Goal: Contribute content

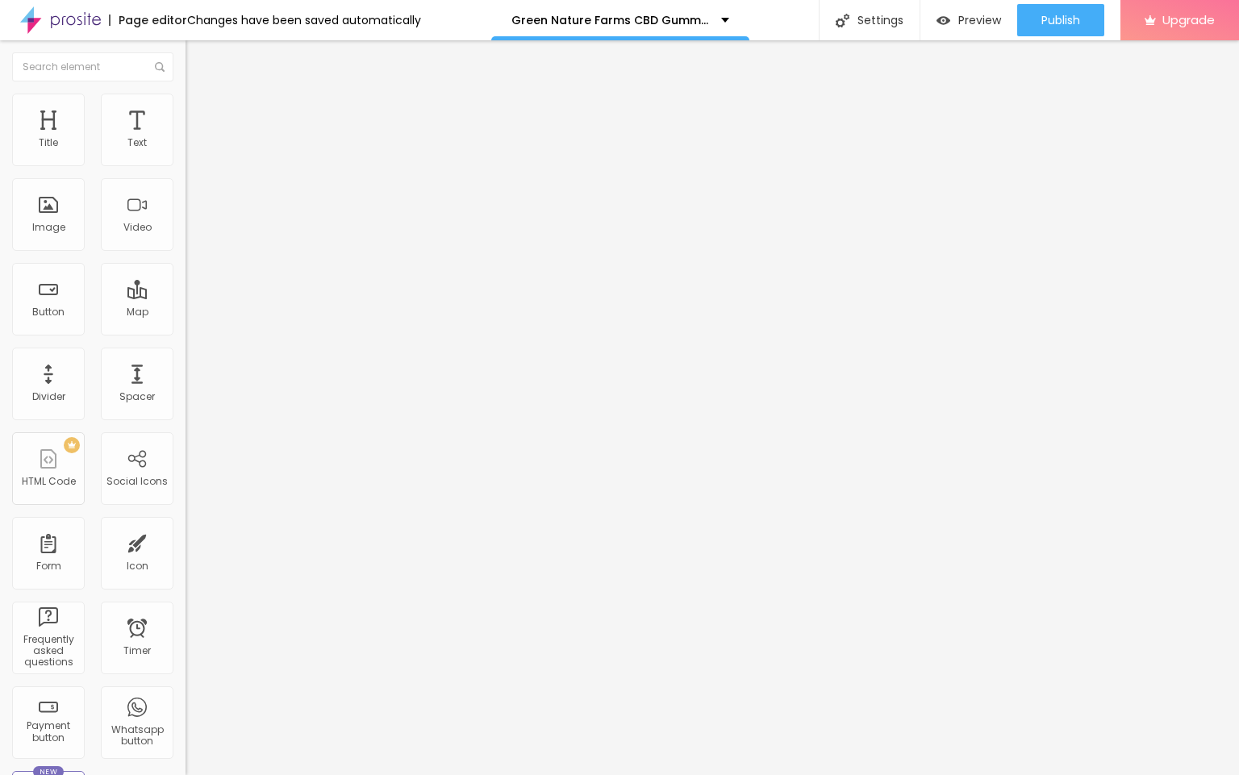
click at [185, 152] on input "entre em contato" at bounding box center [282, 143] width 194 height 16
paste input "➥✅ 𝐇𝐮𝐫𝐫𝐲𝐔𝐩𝐋𝐢𝐦𝐢𝐭𝐞𝐝𝐒𝐭𝐨𝐜𝐤 : 👈😍💪💥"
type input "➥✅ 𝐇𝐮𝐫𝐫𝐲𝐔𝐩𝐋𝐢𝐦𝐢𝐭𝐞𝐝𝐒𝐭𝐨𝐜𝐤 : 👈😍💪💥"
click at [185, 332] on input "https://" at bounding box center [282, 324] width 194 height 16
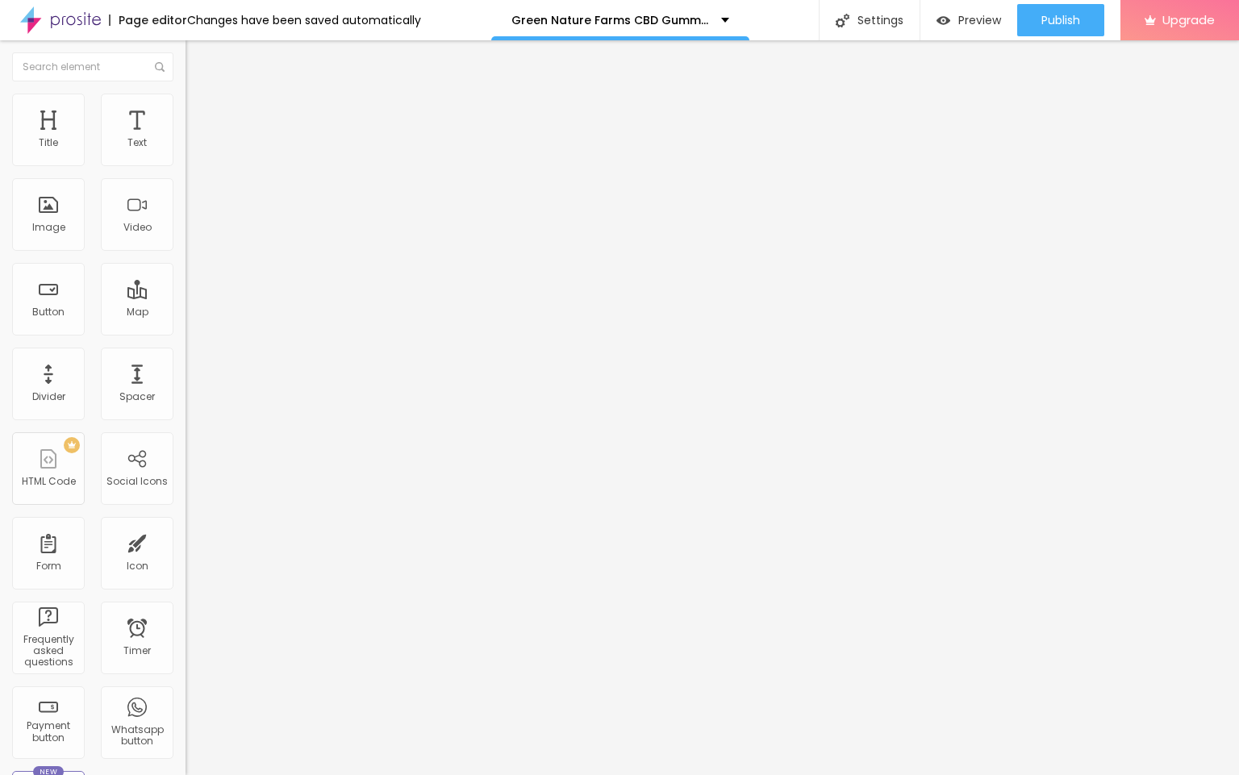
scroll to position [0, 0]
click at [185, 332] on input "https://" at bounding box center [282, 324] width 194 height 16
paste input "[DOMAIN_NAME][URL]"
type input "[URL][DOMAIN_NAME]"
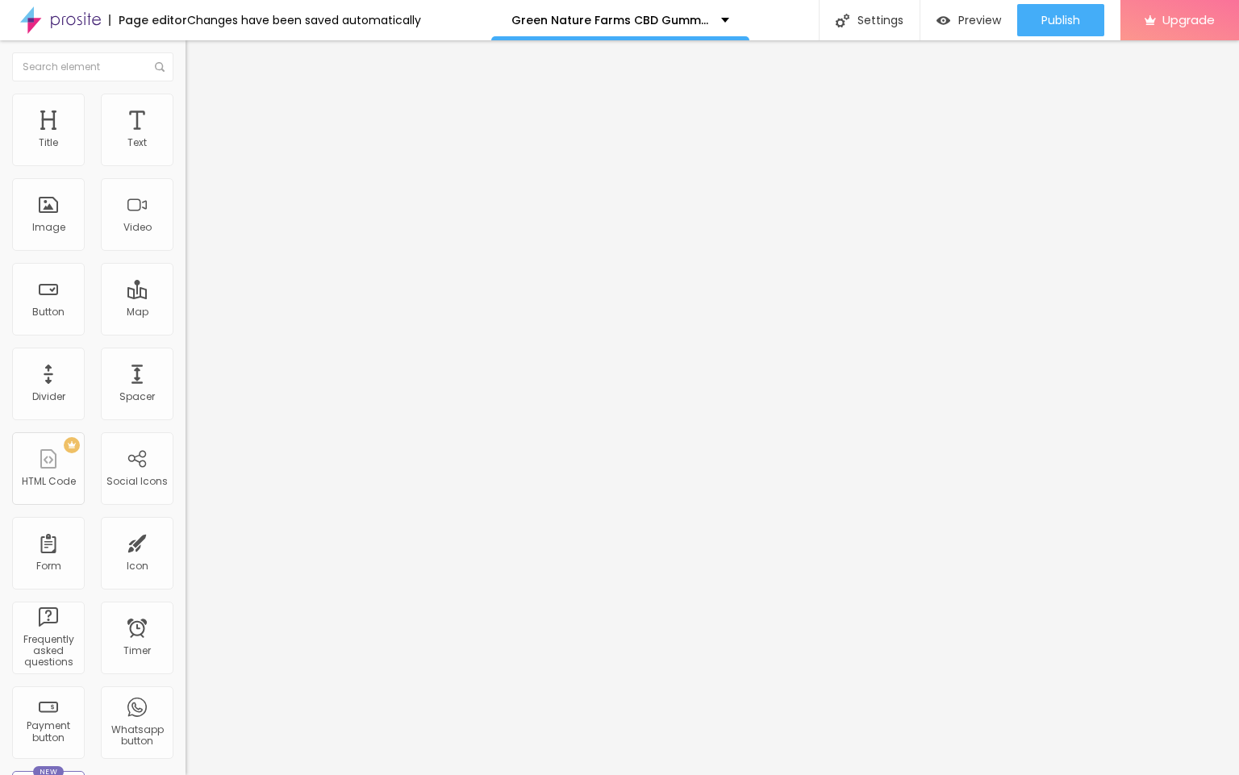
scroll to position [0, 0]
click at [185, 139] on span "Change image" at bounding box center [228, 132] width 86 height 14
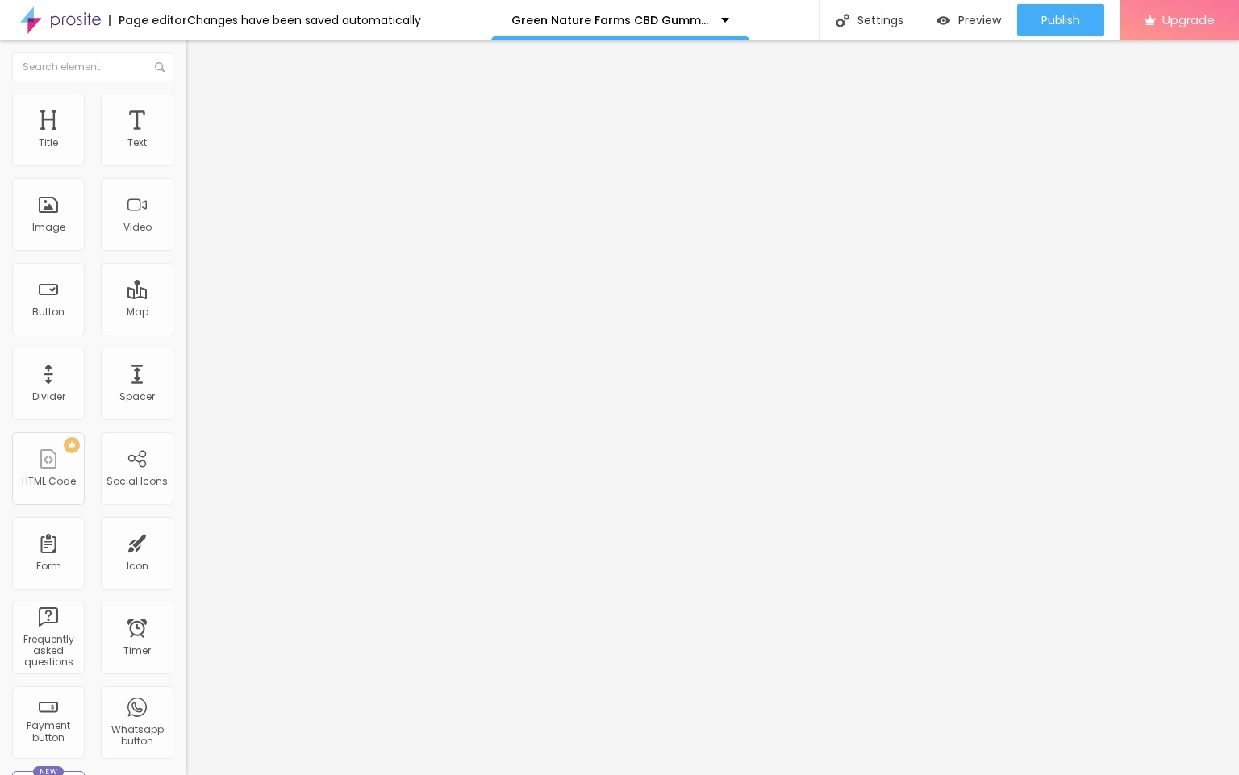
click at [185, 314] on div "URL" at bounding box center [277, 310] width 185 height 10
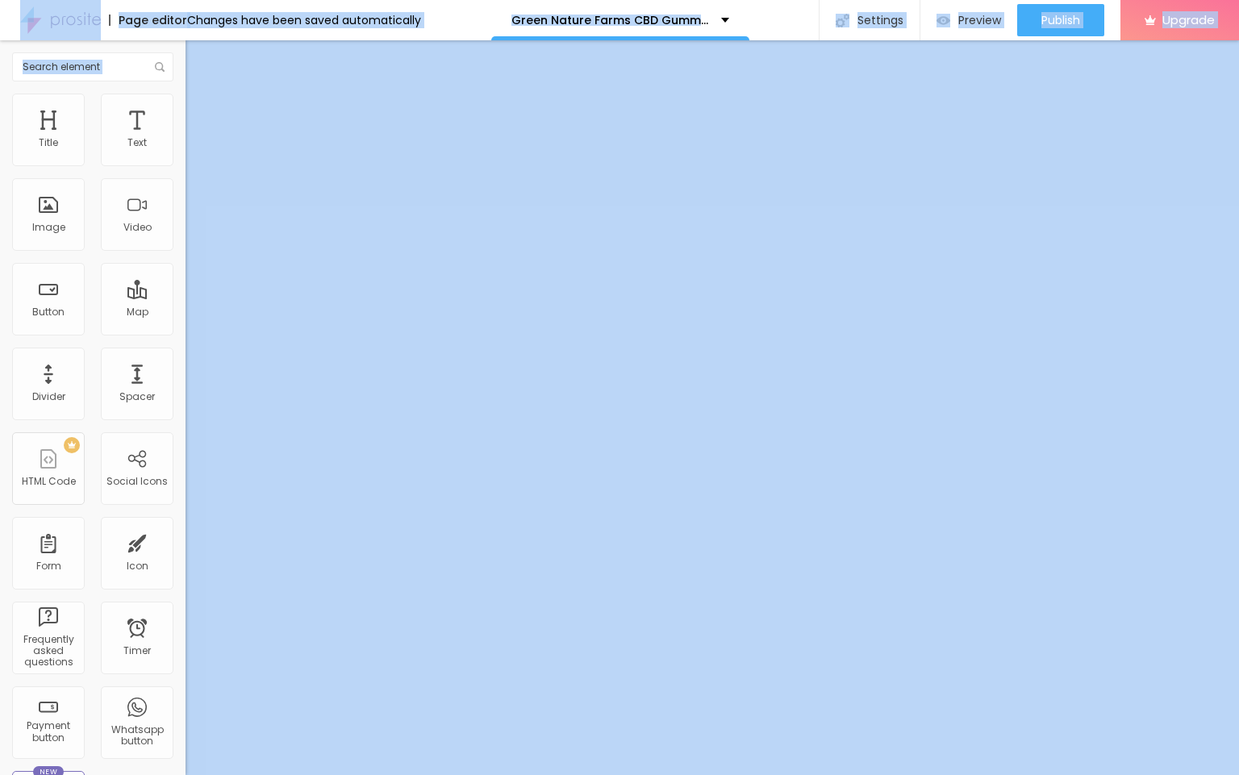
click at [185, 331] on input "https://" at bounding box center [282, 322] width 194 height 16
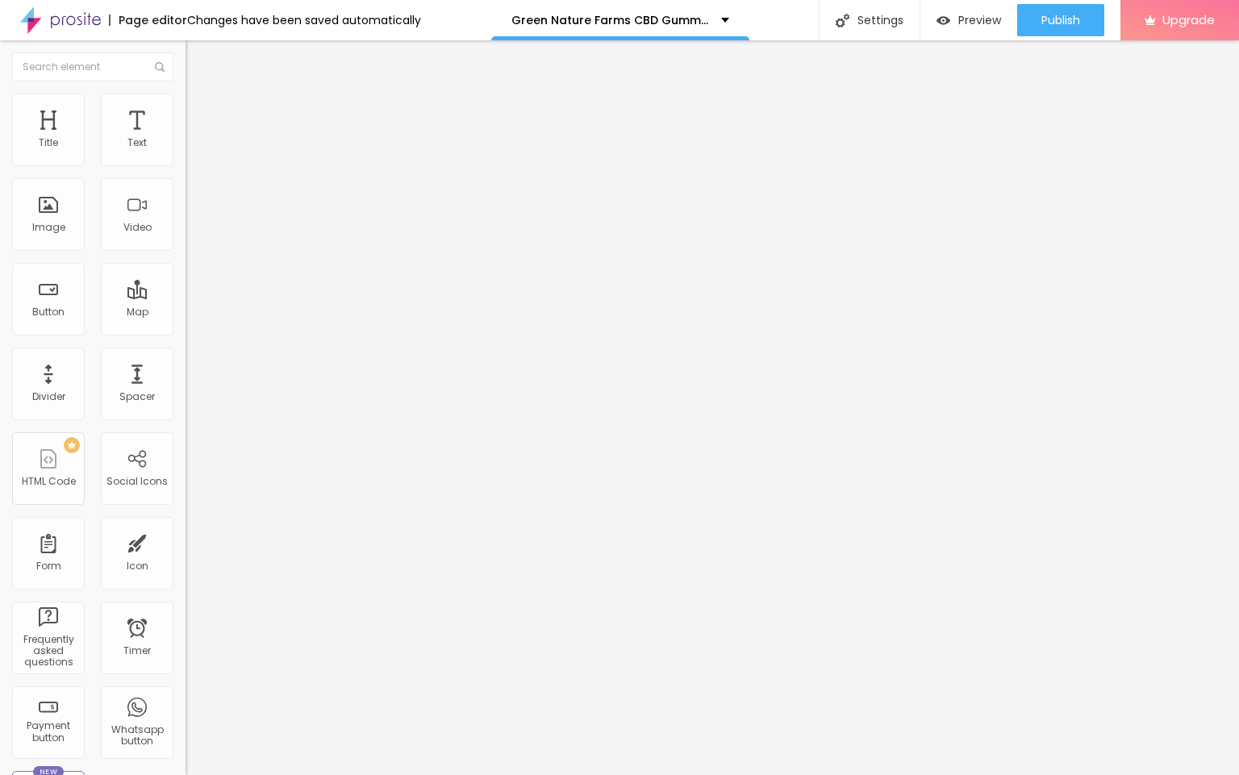
paste input "[DOMAIN_NAME][URL]"
type input "[URL][DOMAIN_NAME]"
click at [1046, 14] on span "Publish" at bounding box center [1060, 20] width 39 height 13
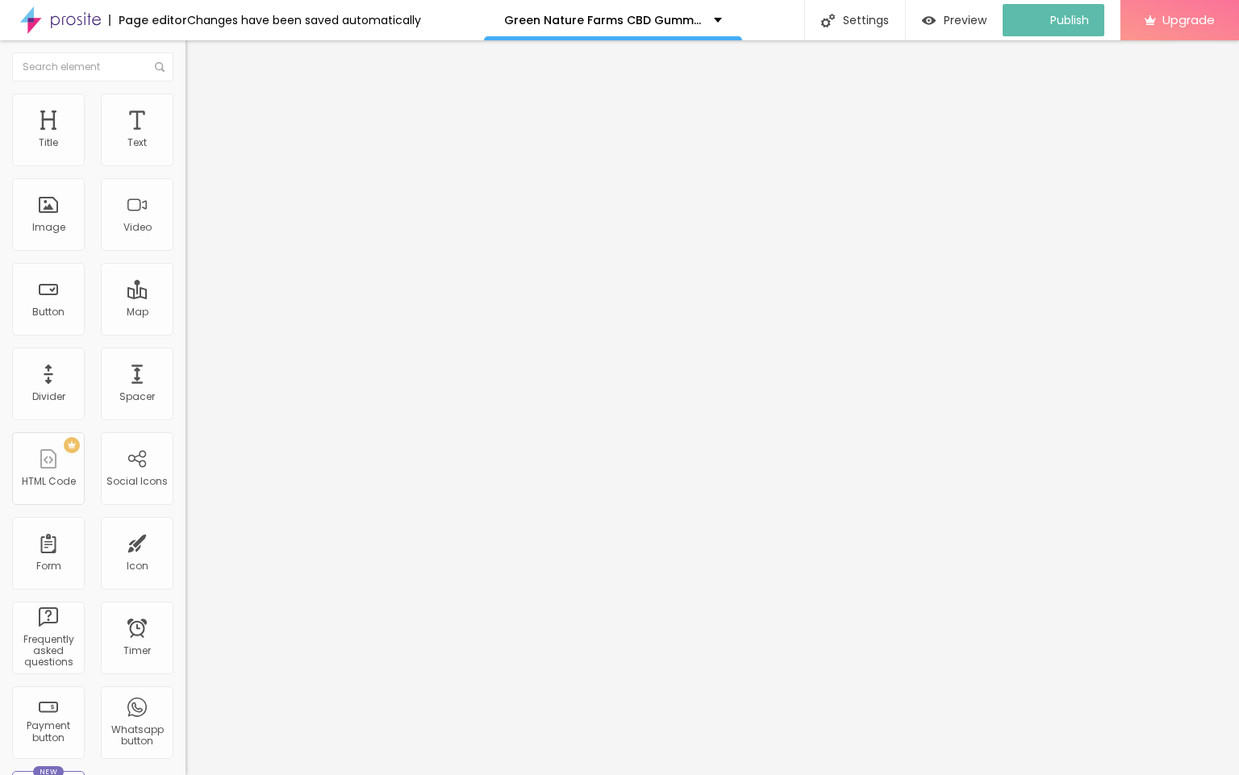
click at [66, 22] on img at bounding box center [60, 20] width 81 height 40
